Goal: Transaction & Acquisition: Purchase product/service

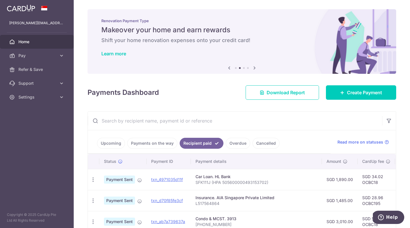
click at [114, 143] on link "Upcoming" at bounding box center [111, 143] width 28 height 11
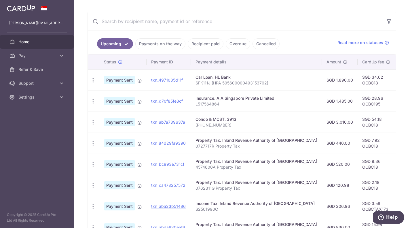
scroll to position [106, 0]
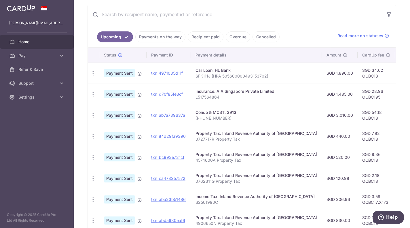
click at [165, 35] on link "Payments on the way" at bounding box center [160, 36] width 50 height 11
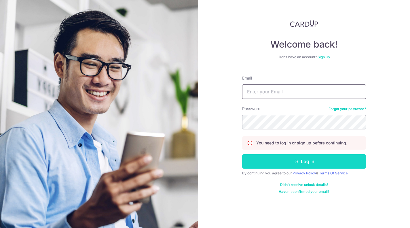
type input "[PERSON_NAME][EMAIL_ADDRESS][DOMAIN_NAME]"
click at [318, 158] on button "Log in" at bounding box center [304, 161] width 124 height 14
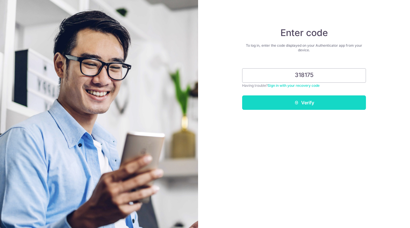
type input "318175"
click at [317, 103] on button "Verify" at bounding box center [304, 102] width 124 height 14
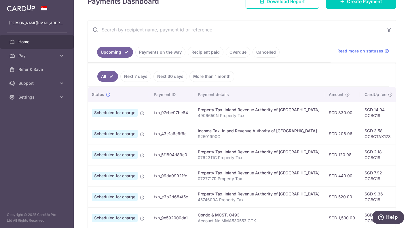
scroll to position [0, 13]
click at [166, 52] on link "Payments on the way" at bounding box center [160, 52] width 50 height 11
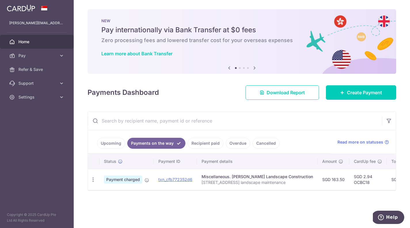
scroll to position [0, 0]
click at [109, 144] on link "Upcoming" at bounding box center [111, 143] width 28 height 11
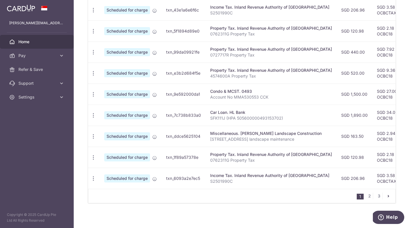
scroll to position [196, 0]
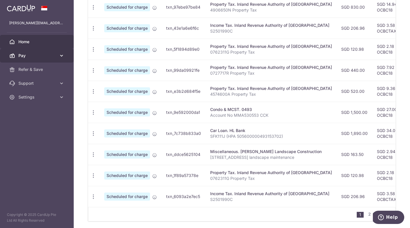
click at [38, 56] on span "Pay" at bounding box center [37, 56] width 38 height 6
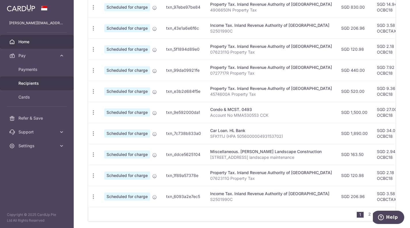
click at [30, 80] on span "Recipients" at bounding box center [37, 83] width 38 height 6
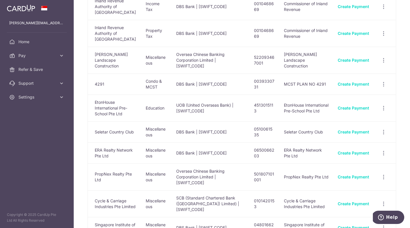
scroll to position [78, 0]
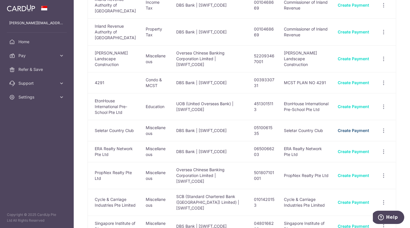
click at [355, 128] on link "Create Payment" at bounding box center [353, 130] width 31 height 5
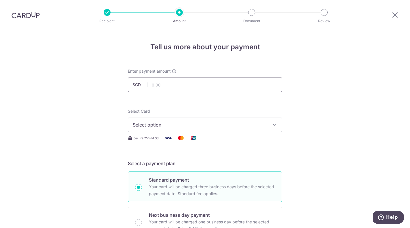
click at [189, 82] on input "text" at bounding box center [205, 84] width 154 height 14
type input "230.86"
click at [165, 126] on span "Select option" at bounding box center [200, 124] width 134 height 7
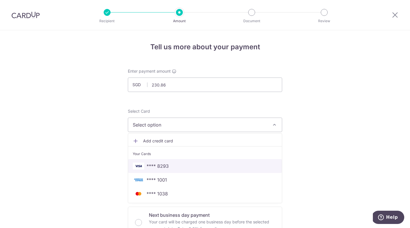
click at [159, 166] on span "**** 8293" at bounding box center [158, 165] width 22 height 7
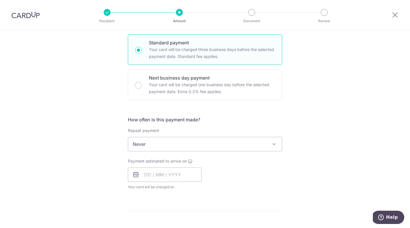
scroll to position [137, 0]
click at [182, 175] on input "text" at bounding box center [165, 174] width 74 height 14
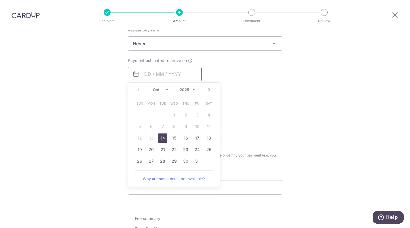
scroll to position [238, 0]
click at [183, 161] on link "30" at bounding box center [185, 160] width 9 height 9
type input "[DATE]"
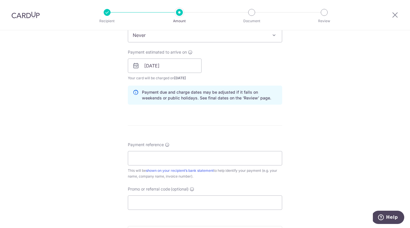
scroll to position [246, 0]
click at [247, 157] on input "Payment reference" at bounding box center [205, 158] width 154 height 14
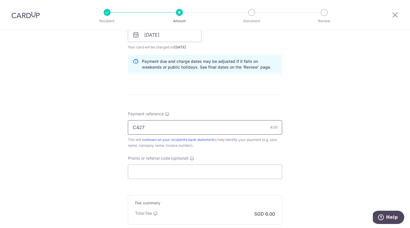
scroll to position [286, 0]
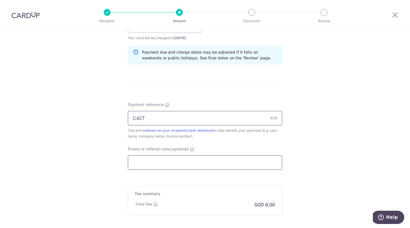
type input "C427"
click at [168, 164] on input "Promo or referral code (optional)" at bounding box center [205, 162] width 154 height 14
type input "OCBC195"
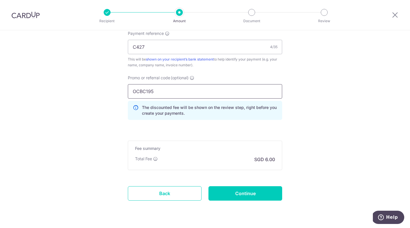
scroll to position [373, 0]
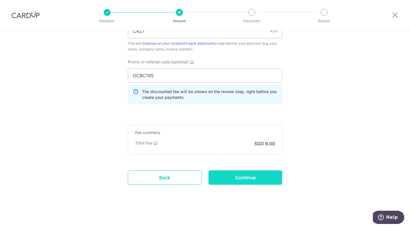
click at [240, 179] on input "Continue" at bounding box center [246, 177] width 74 height 14
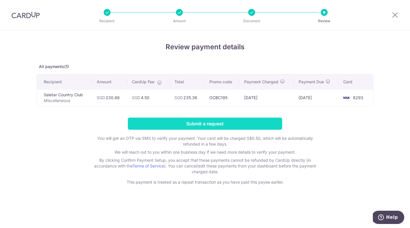
click at [206, 124] on input "Submit a request" at bounding box center [205, 124] width 154 height 12
